Goal: Contribute content

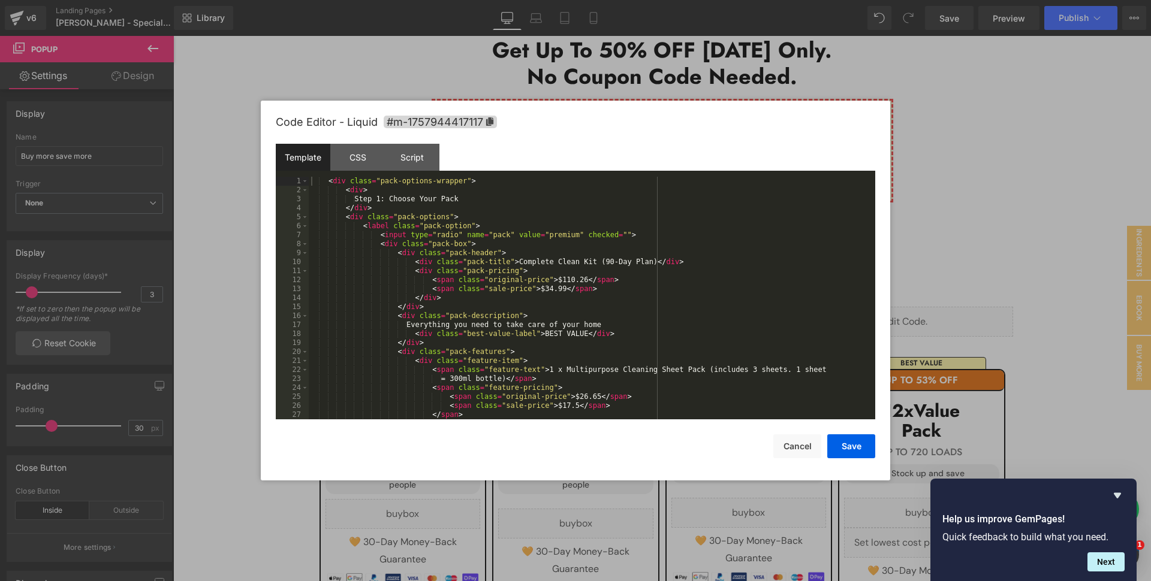
click at [595, 300] on div "< div class = "pack-options-wrapper" > < div > Step 1: Choose Your Pack </ div …" at bounding box center [587, 307] width 557 height 261
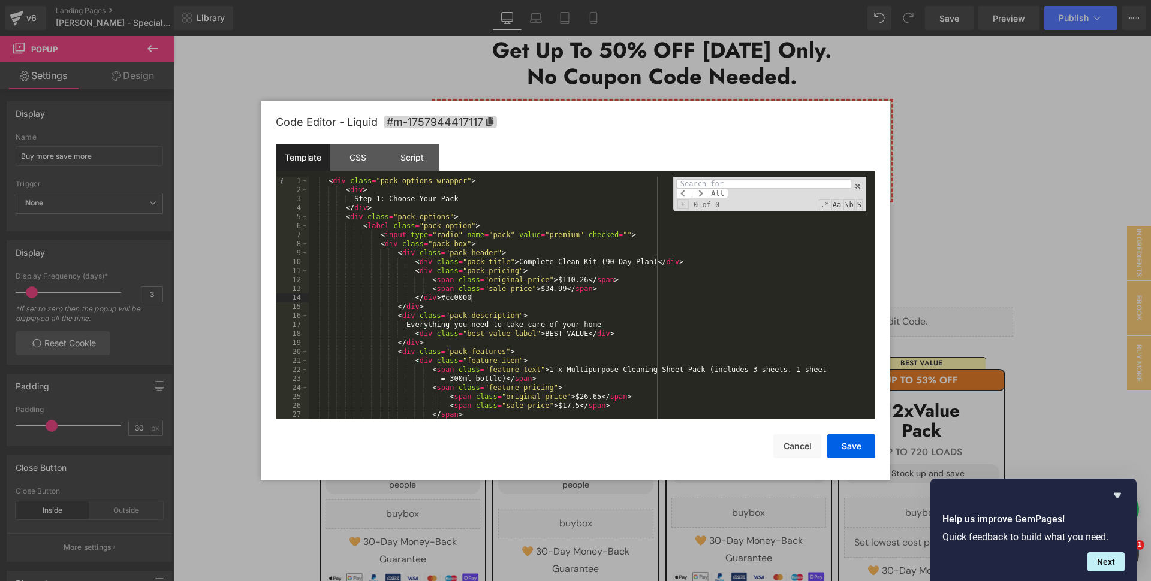
click at [524, 305] on div "< div class = "pack-options-wrapper" > < div > Step 1: Choose Your Pack </ div …" at bounding box center [587, 307] width 557 height 261
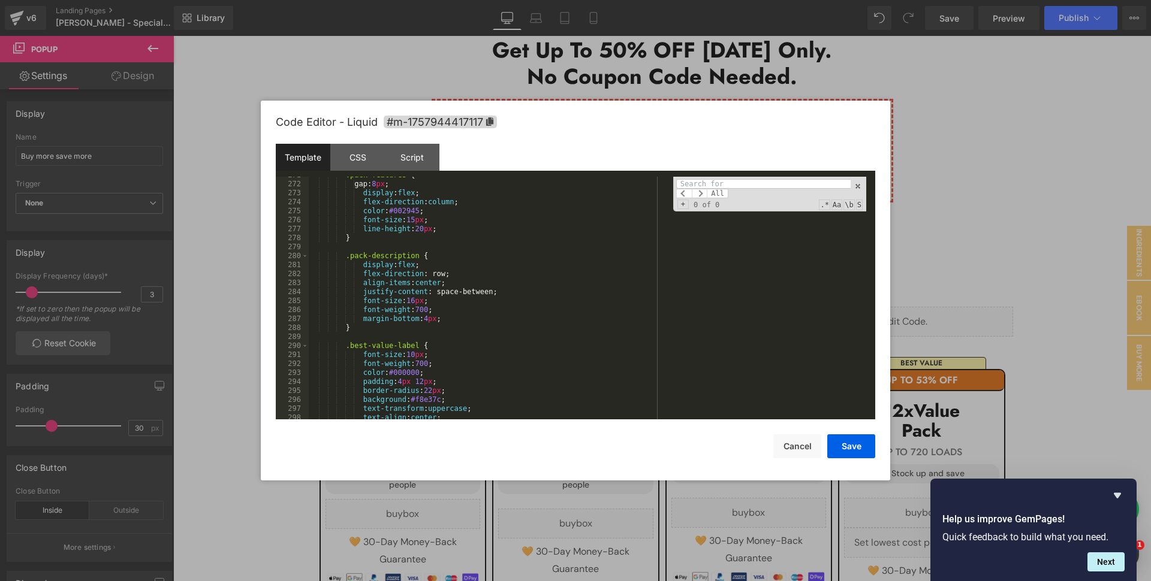
scroll to position [3033, 0]
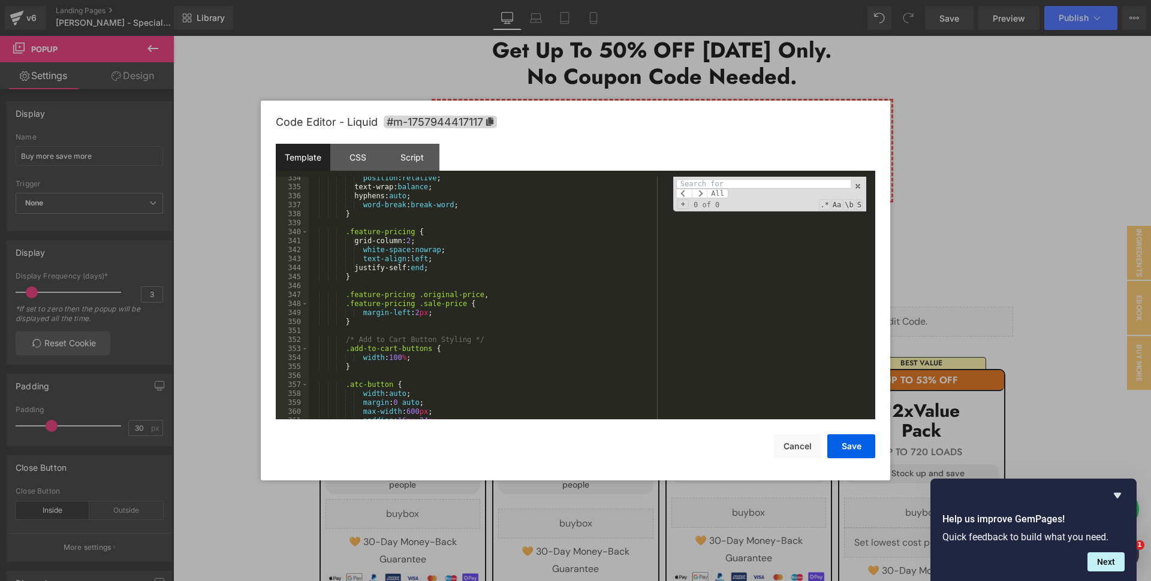
click at [468, 297] on div "position : relative ; text-wrap: balance ; hyphens: auto ; word-break : break-w…" at bounding box center [587, 304] width 557 height 261
paste input "feature-ite"
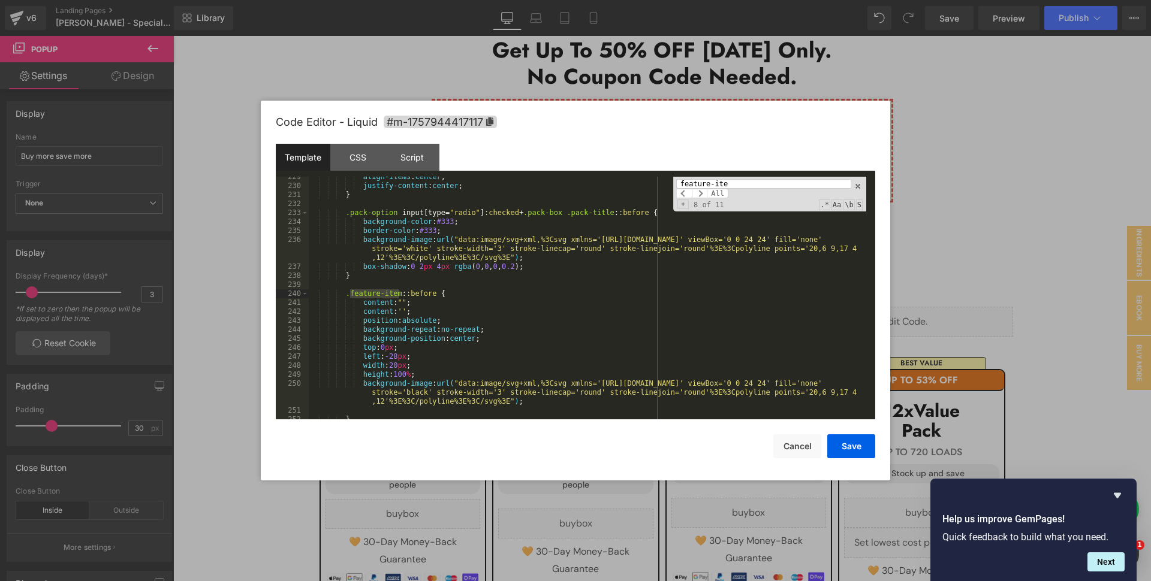
scroll to position [2899, 0]
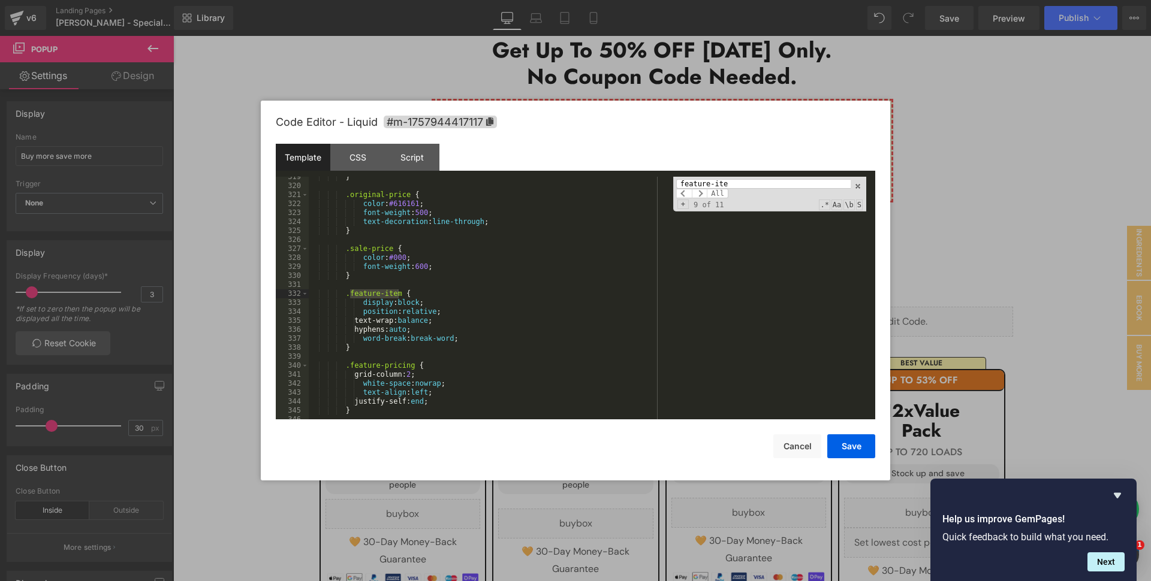
type input "feature-ite"
click at [431, 321] on div "} .original-price { color : #616161 ; font-weight : 500 ; text-decoration : lin…" at bounding box center [587, 303] width 557 height 261
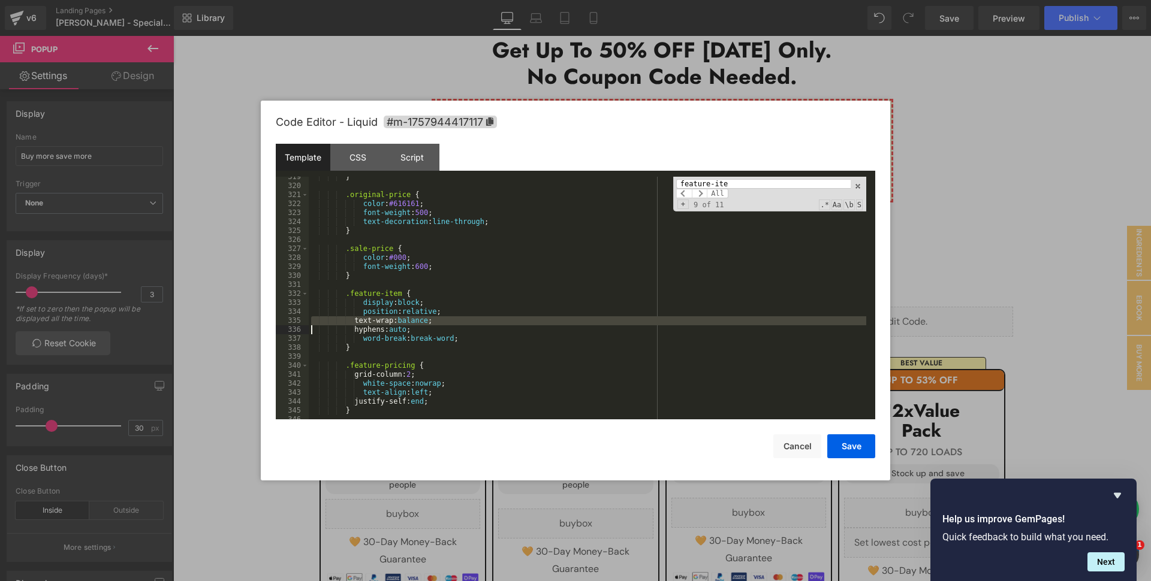
click at [431, 321] on div "} .original-price { color : #616161 ; font-weight : 500 ; text-decoration : lin…" at bounding box center [587, 303] width 557 height 261
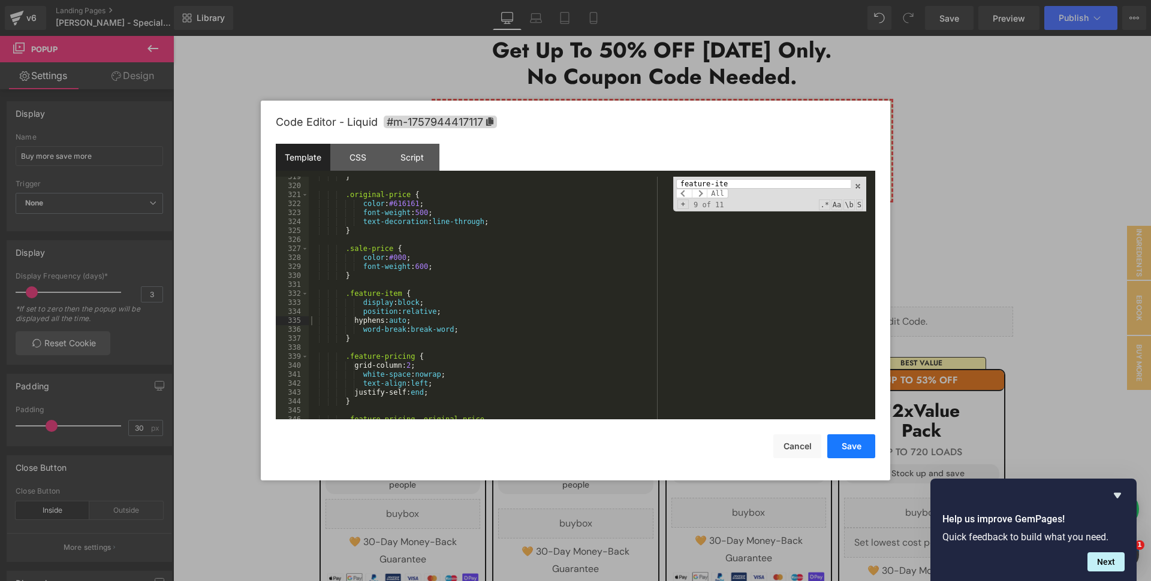
click at [858, 449] on button "Save" at bounding box center [851, 447] width 48 height 24
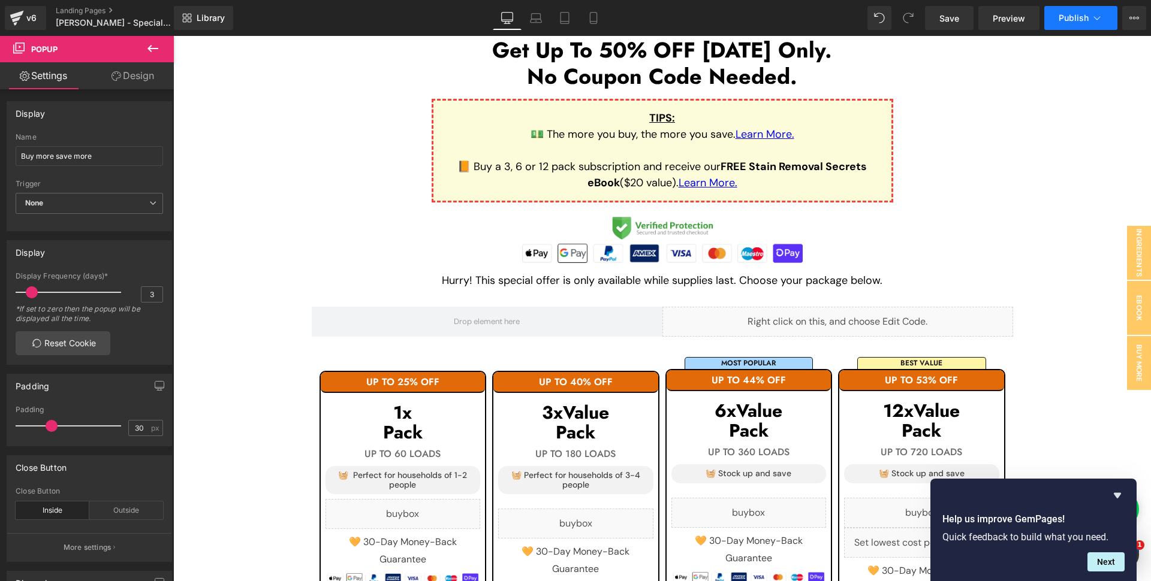
click at [1066, 18] on span "Publish" at bounding box center [1074, 18] width 30 height 10
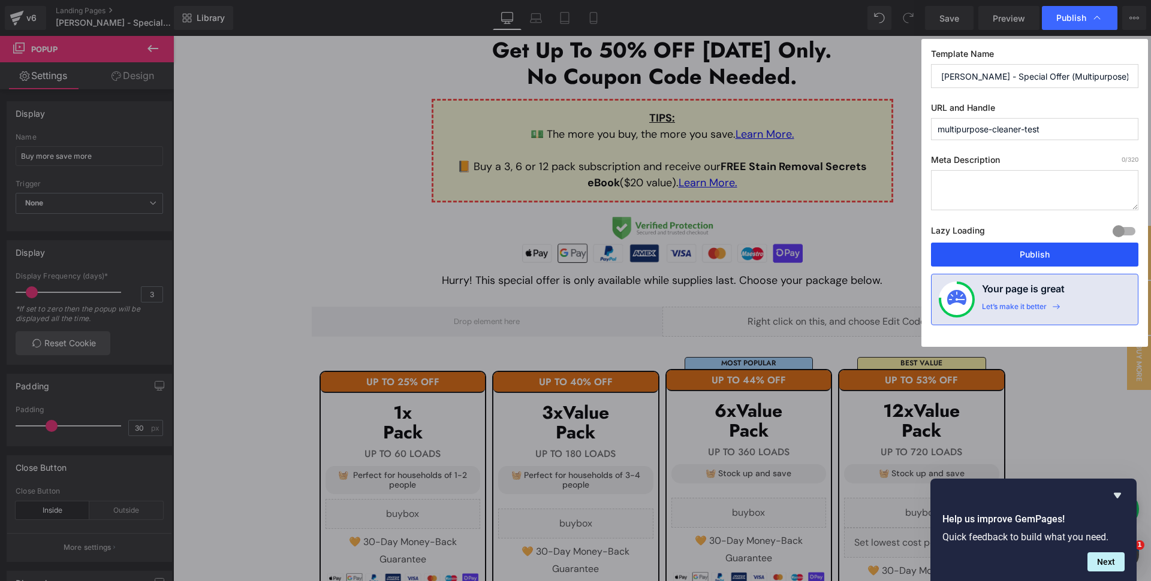
click at [993, 251] on button "Publish" at bounding box center [1034, 255] width 207 height 24
